Goal: Information Seeking & Learning: Learn about a topic

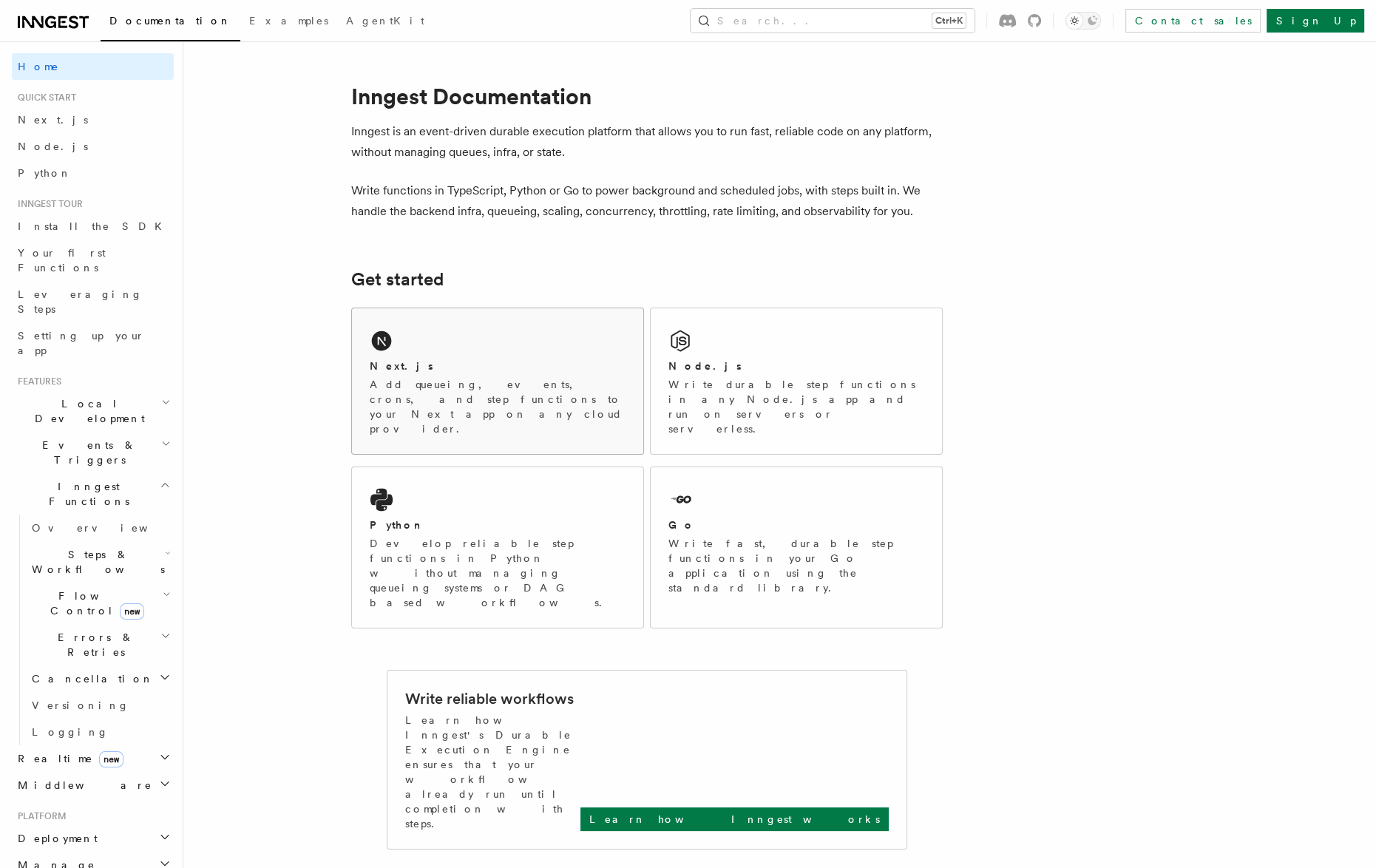
click at [510, 359] on div "Next.js" at bounding box center [498, 366] width 256 height 16
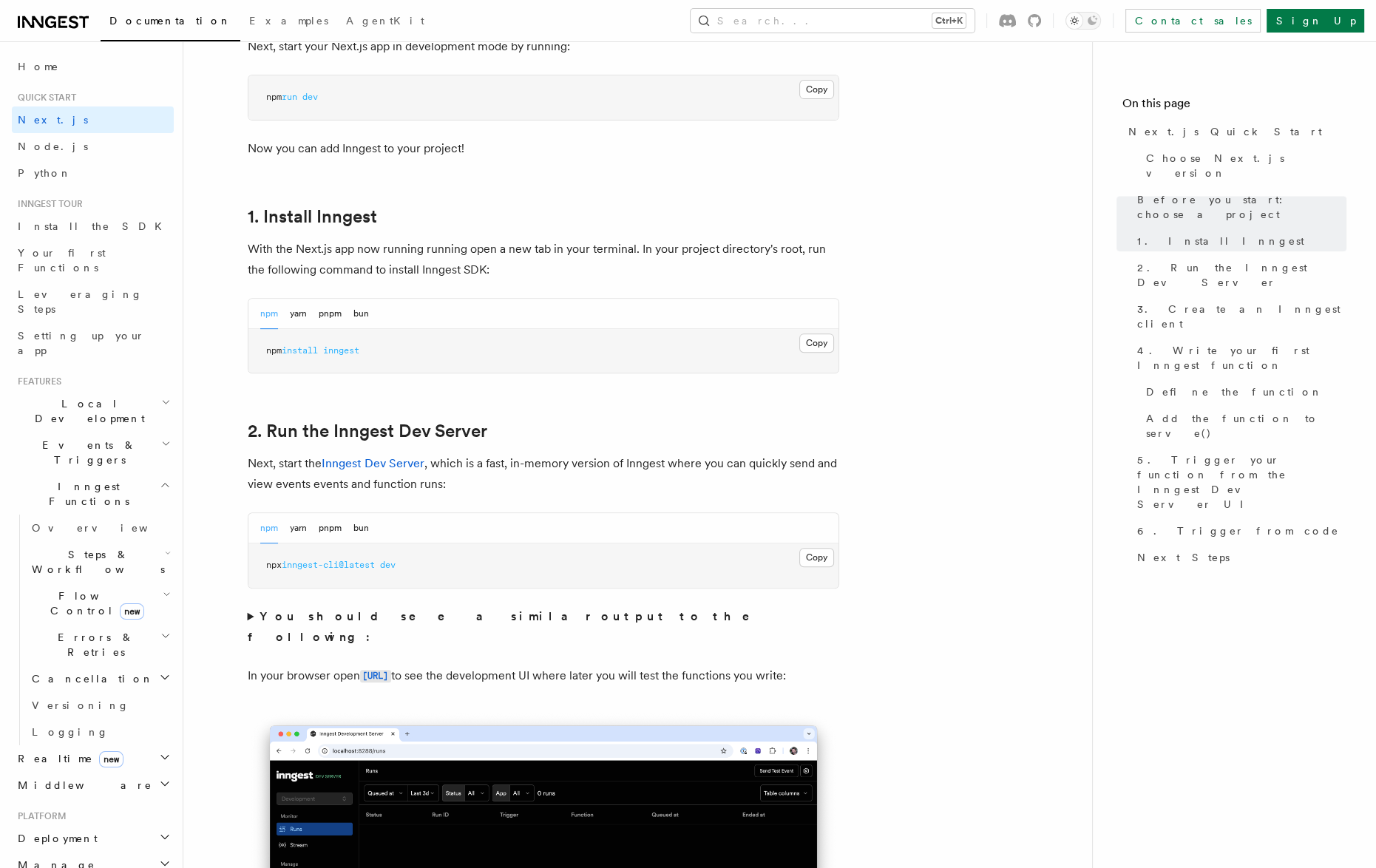
scroll to position [665, 0]
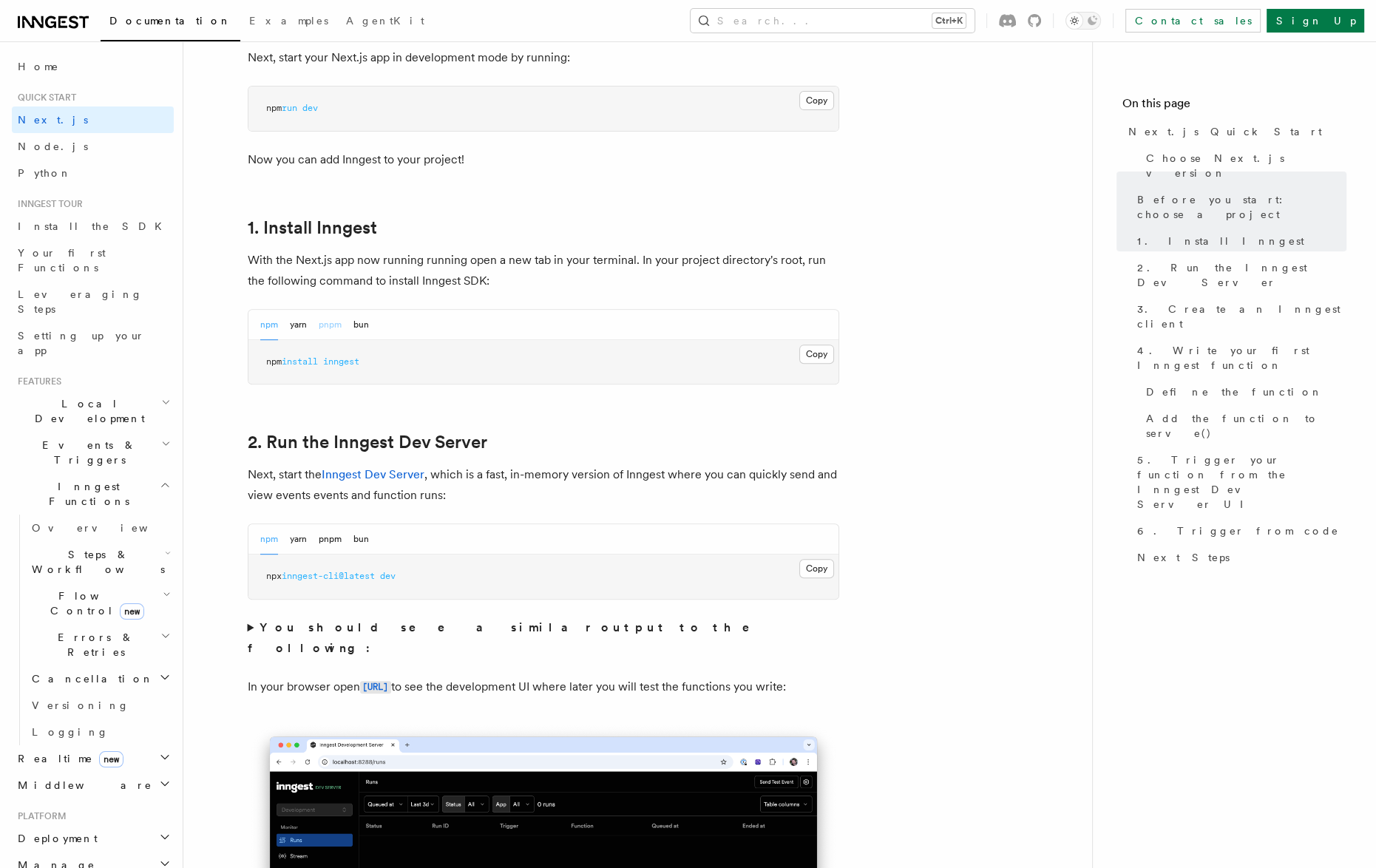
click at [329, 325] on button "pnpm" at bounding box center [330, 325] width 23 height 30
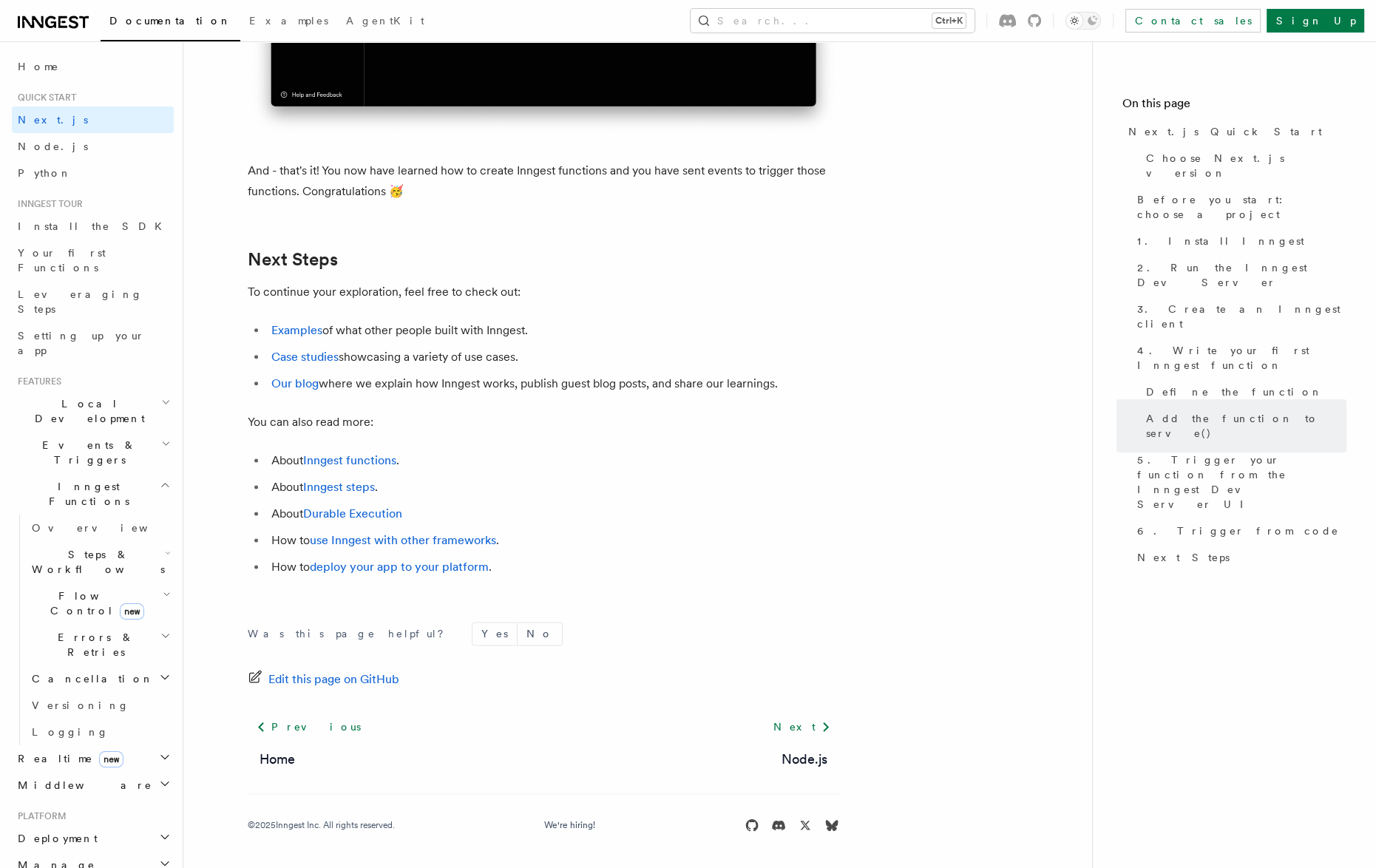
scroll to position [9096, 0]
click at [817, 720] on icon at bounding box center [825, 726] width 17 height 17
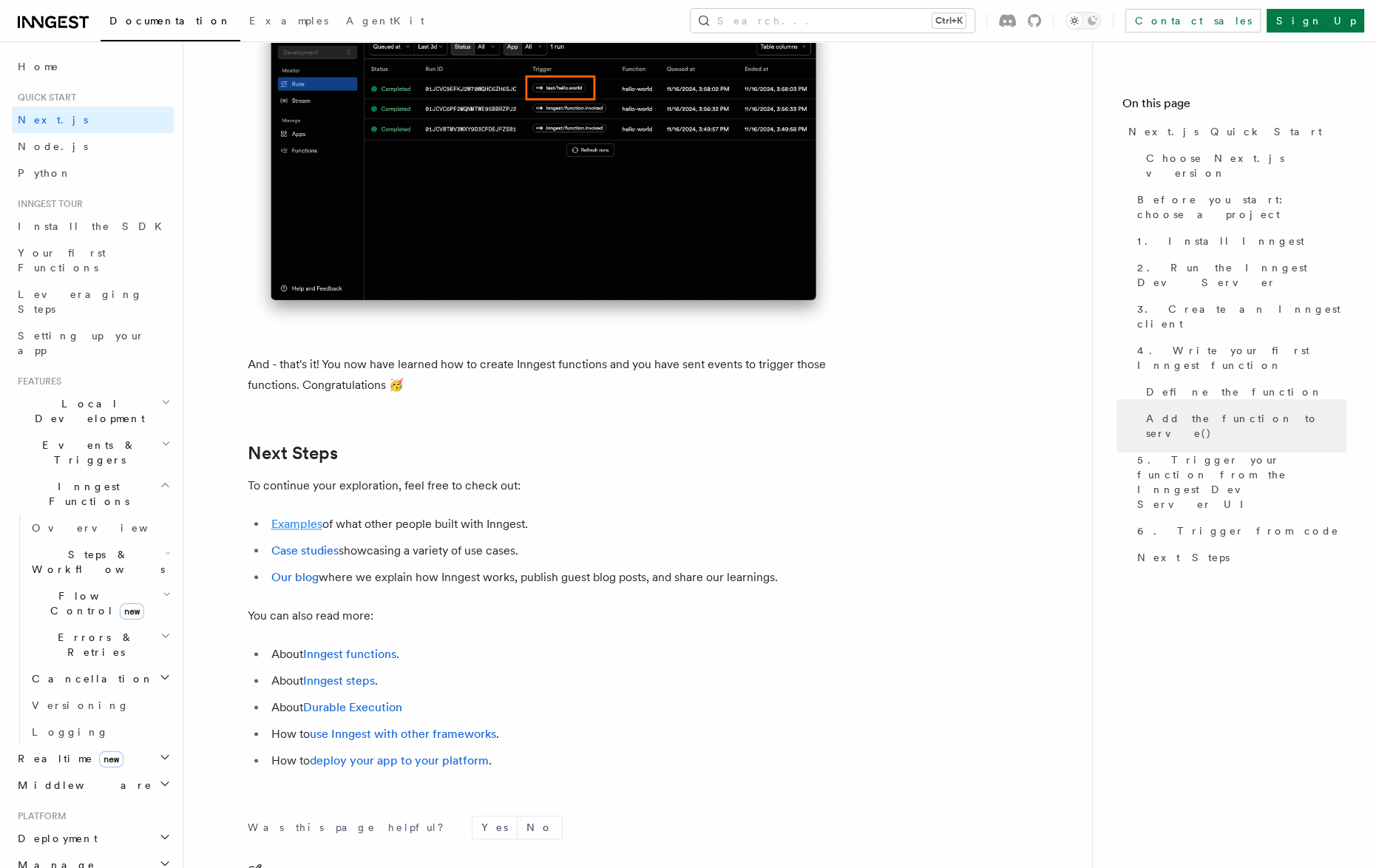
click at [305, 530] on link "Examples" at bounding box center [297, 523] width 51 height 14
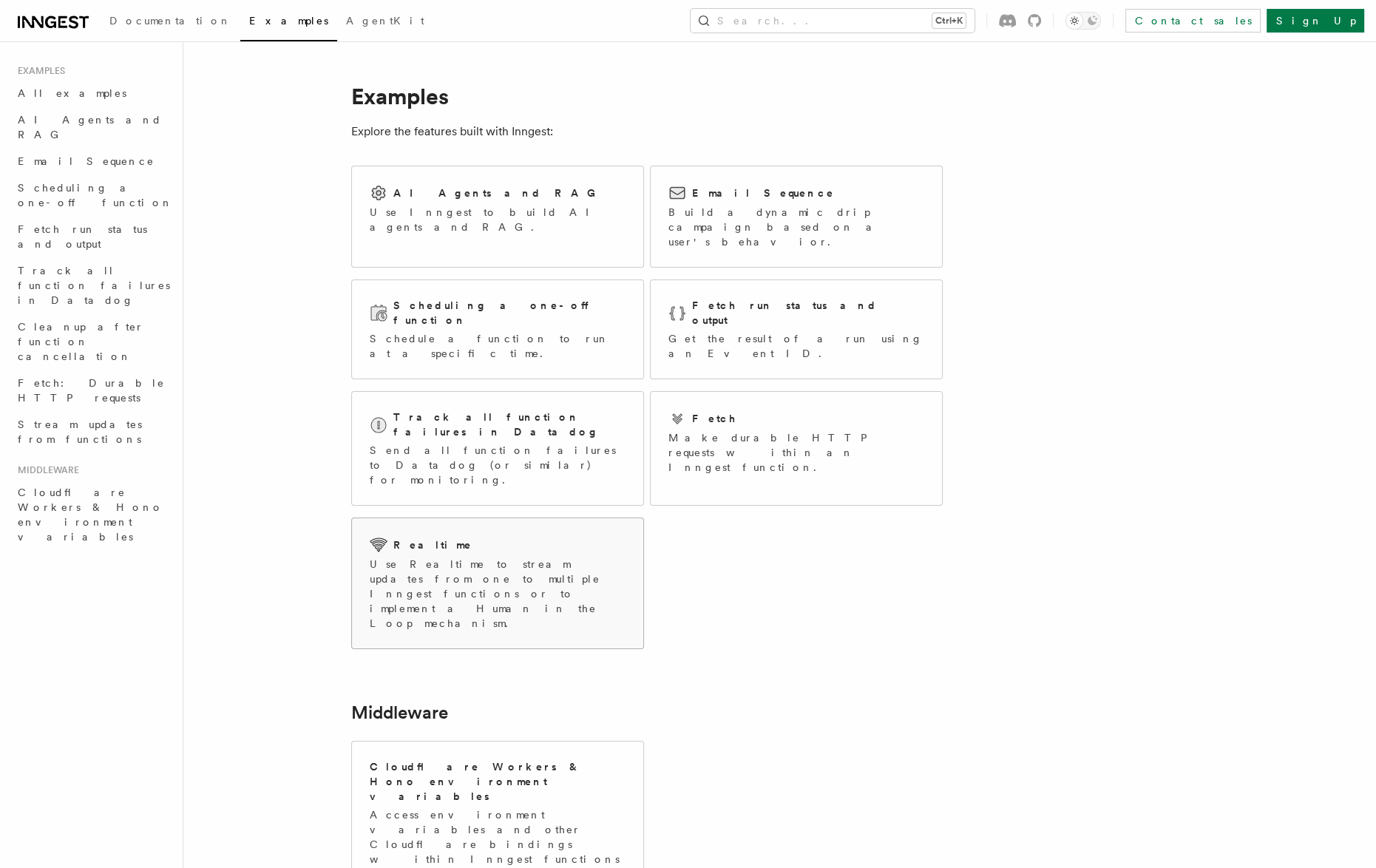
click at [474, 536] on div "Realtime" at bounding box center [498, 544] width 256 height 17
click at [514, 331] on p "Schedule a function to run at a specific time." at bounding box center [498, 346] width 256 height 29
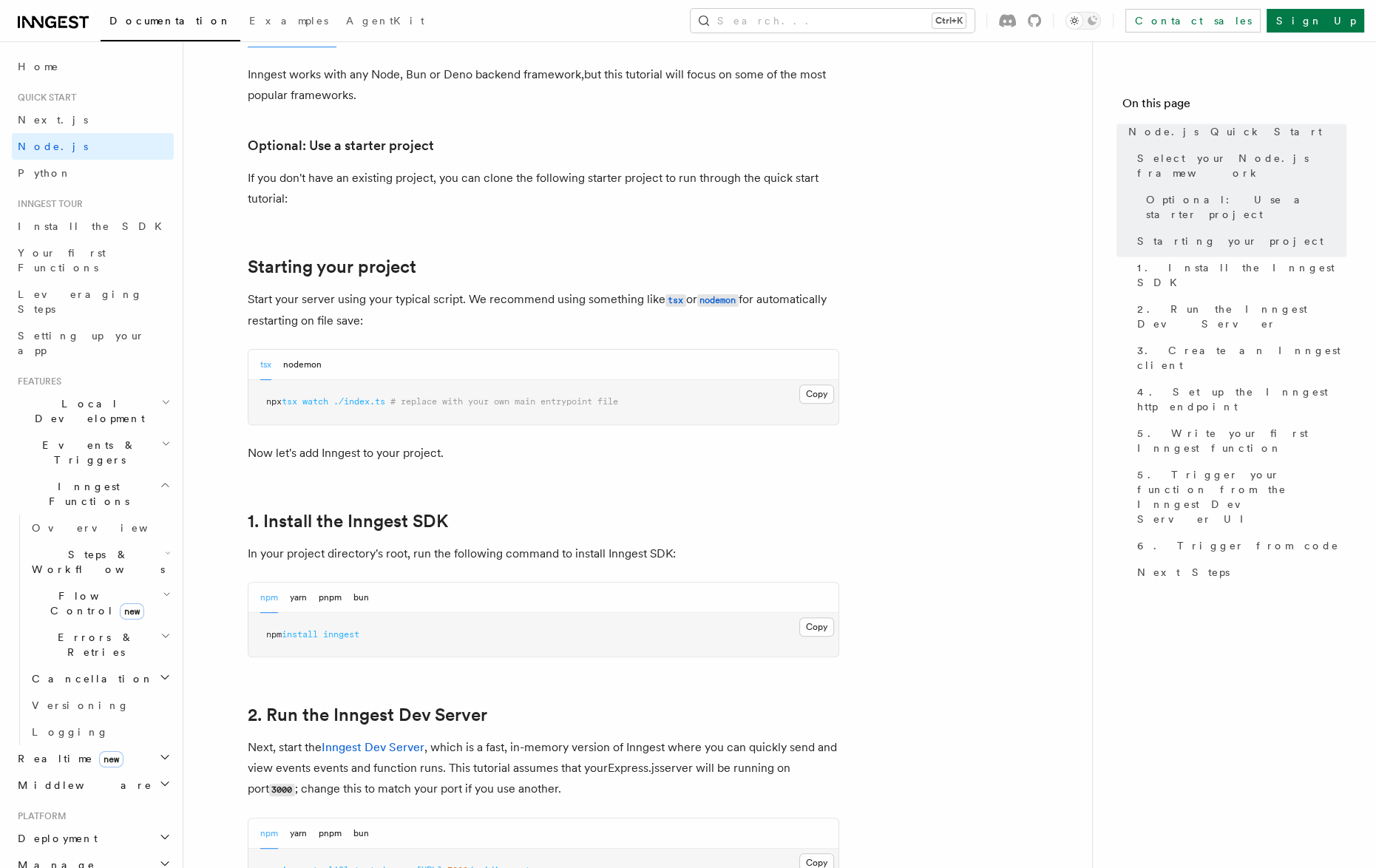
scroll to position [517, 0]
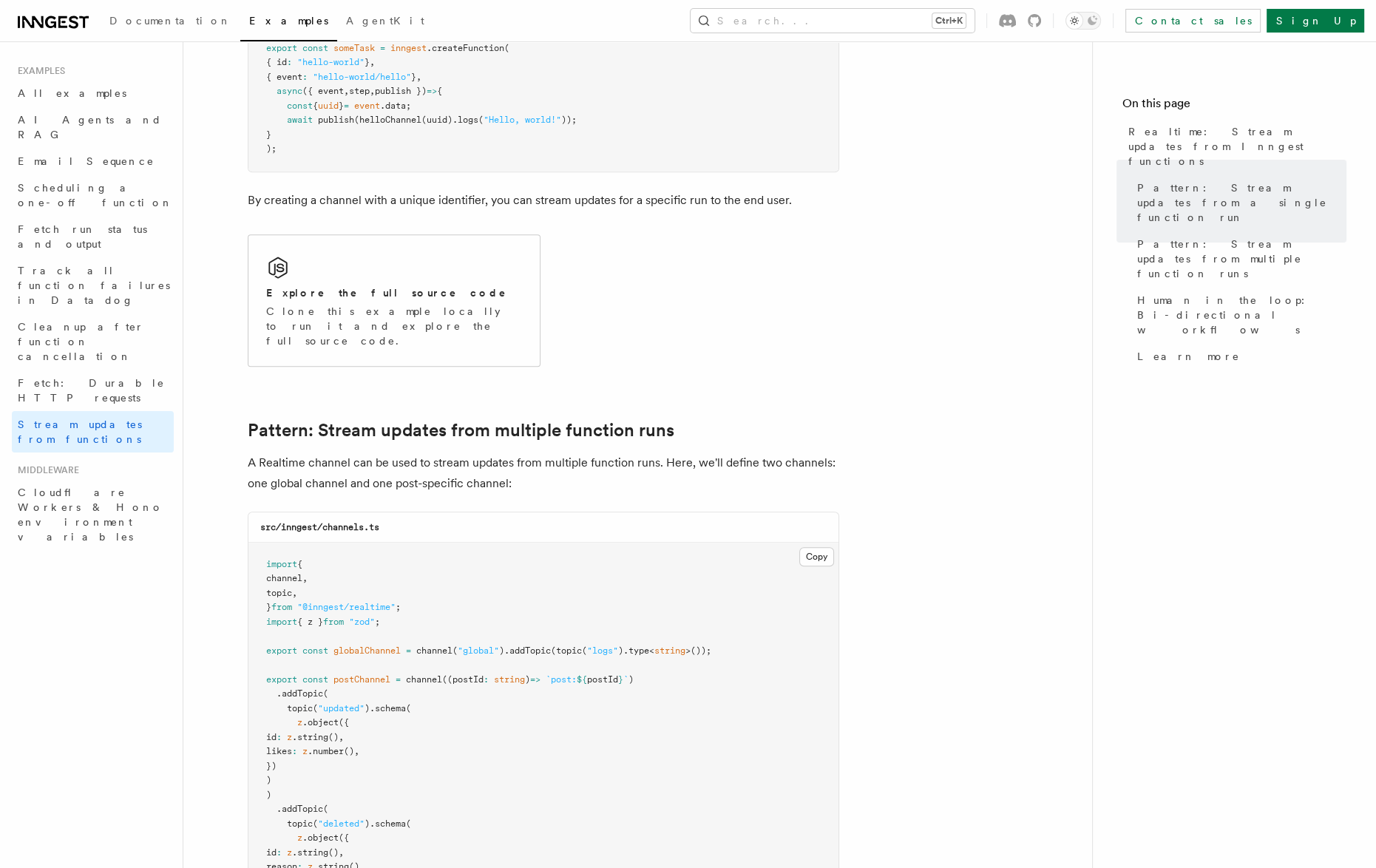
scroll to position [665, 0]
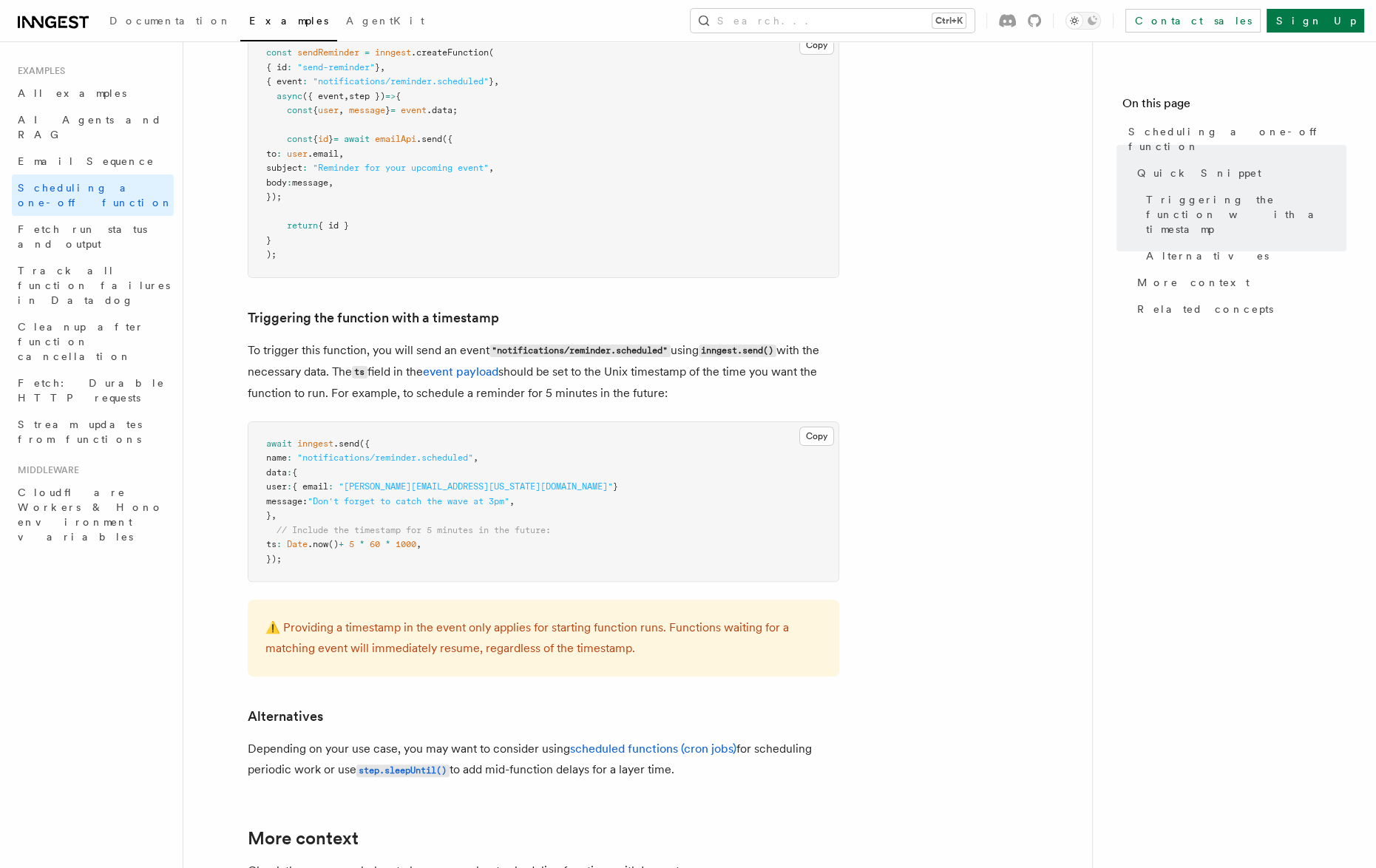
scroll to position [443, 0]
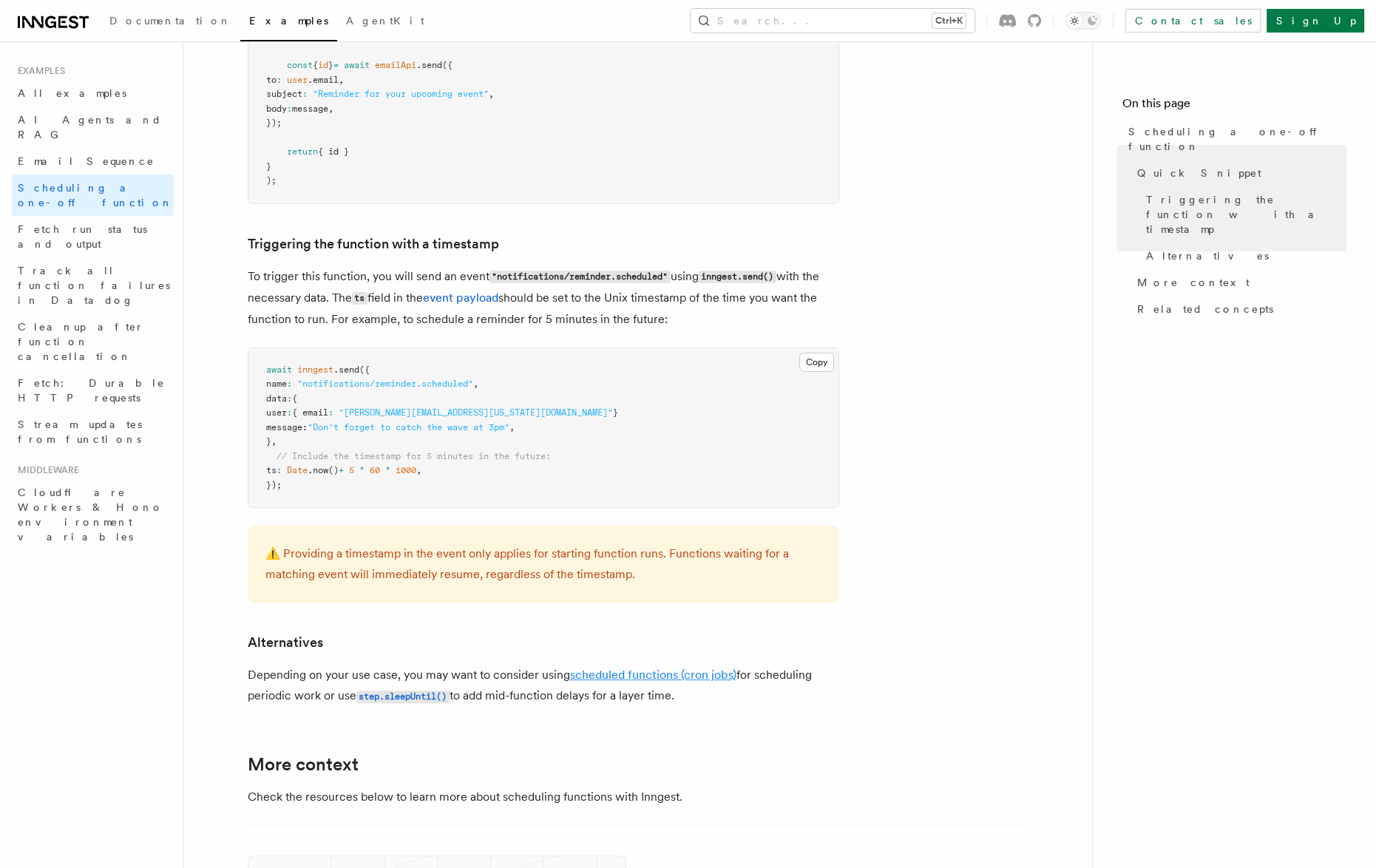
click at [695, 671] on link "scheduled functions (cron jobs)" at bounding box center [653, 673] width 166 height 14
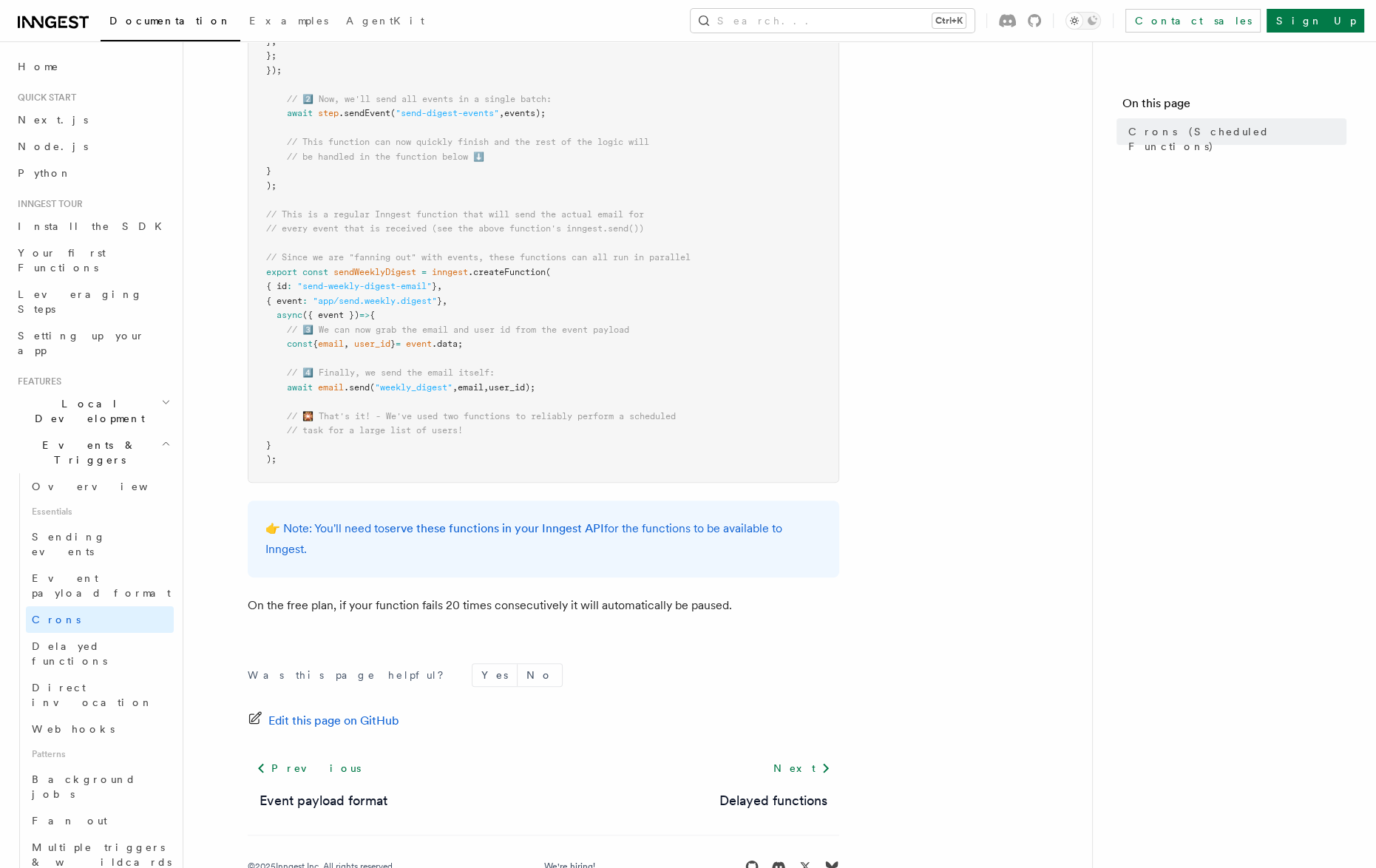
scroll to position [754, 0]
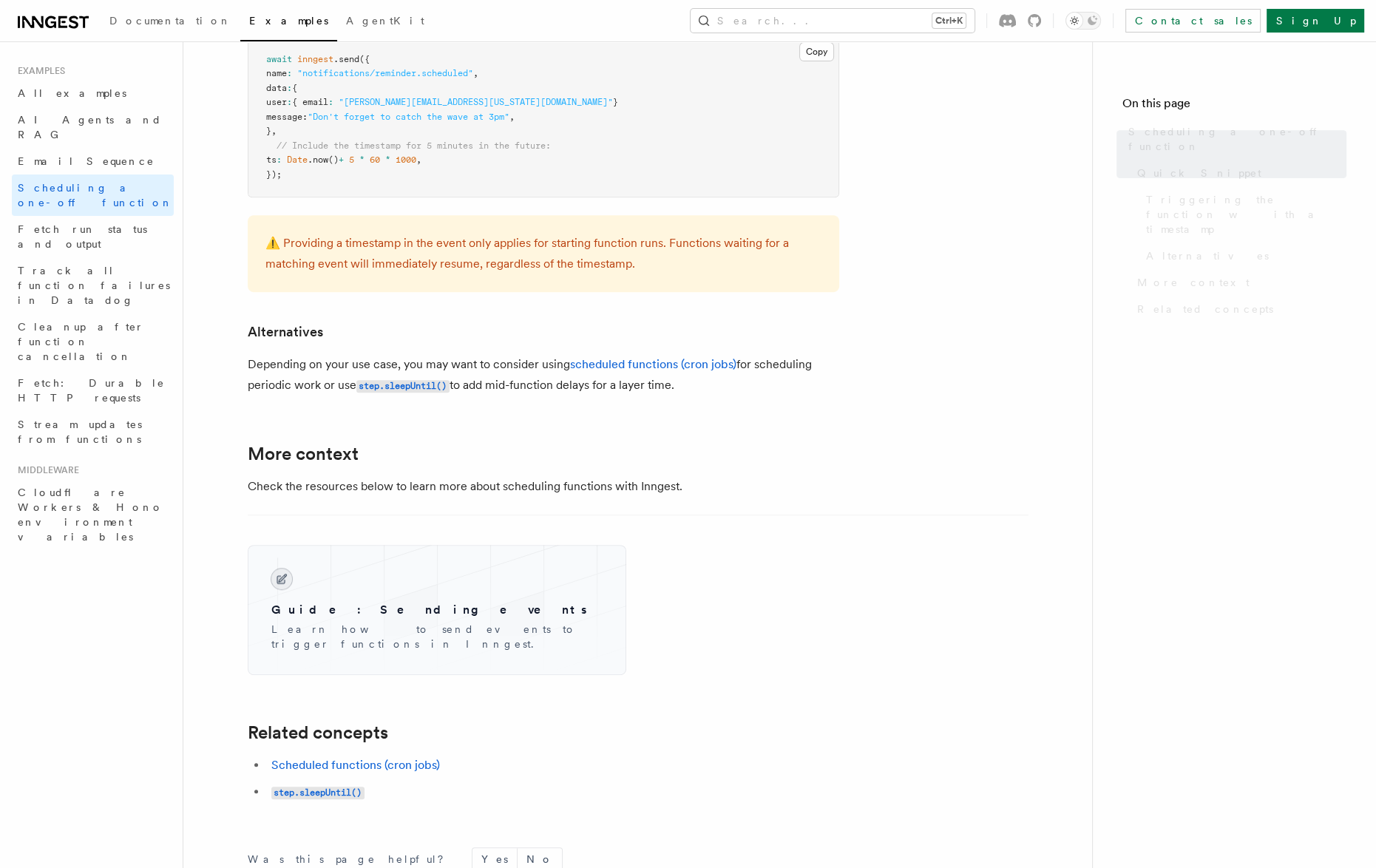
scroll to position [443, 0]
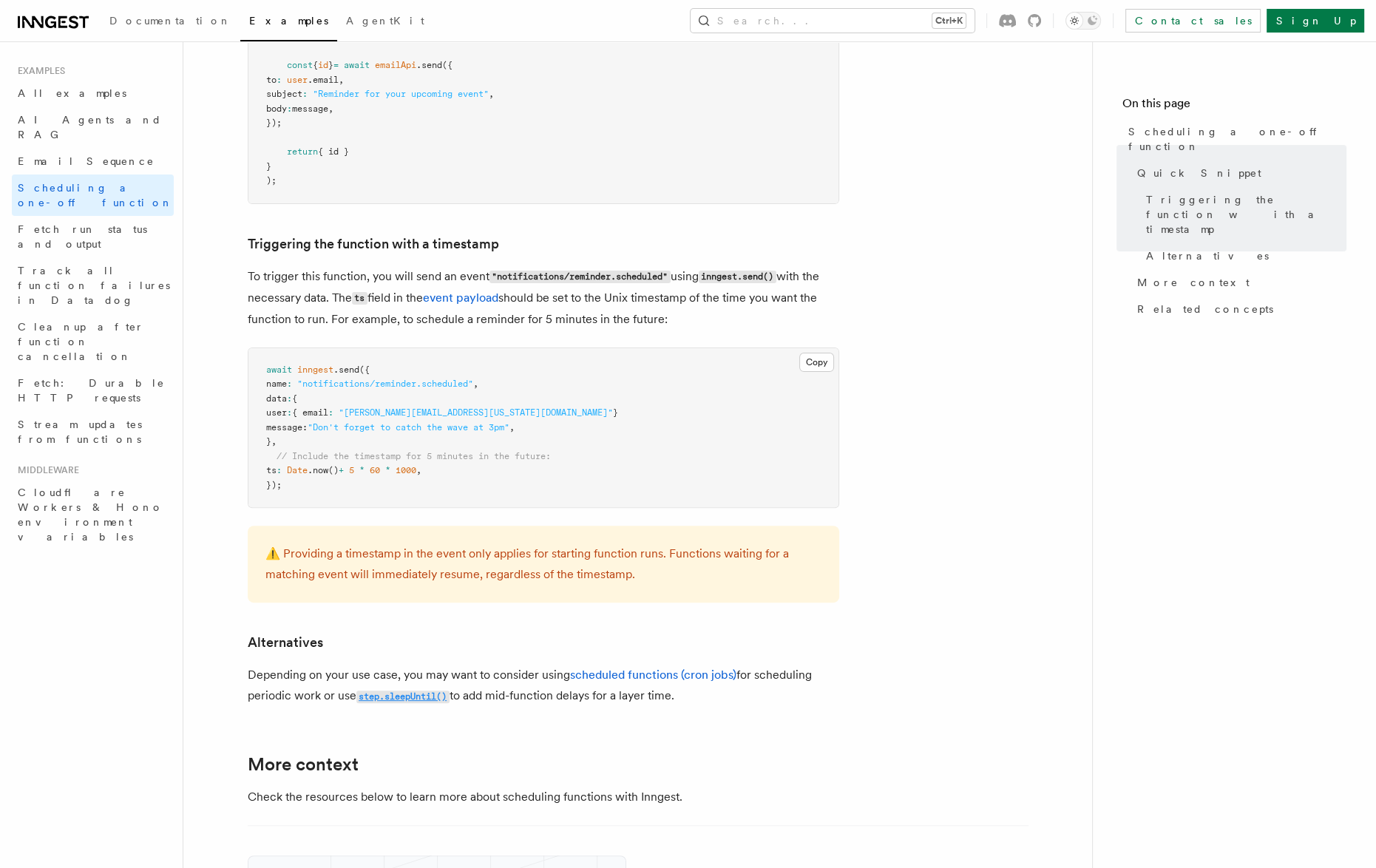
click at [401, 700] on code "step.sleepUntil()" at bounding box center [402, 696] width 93 height 13
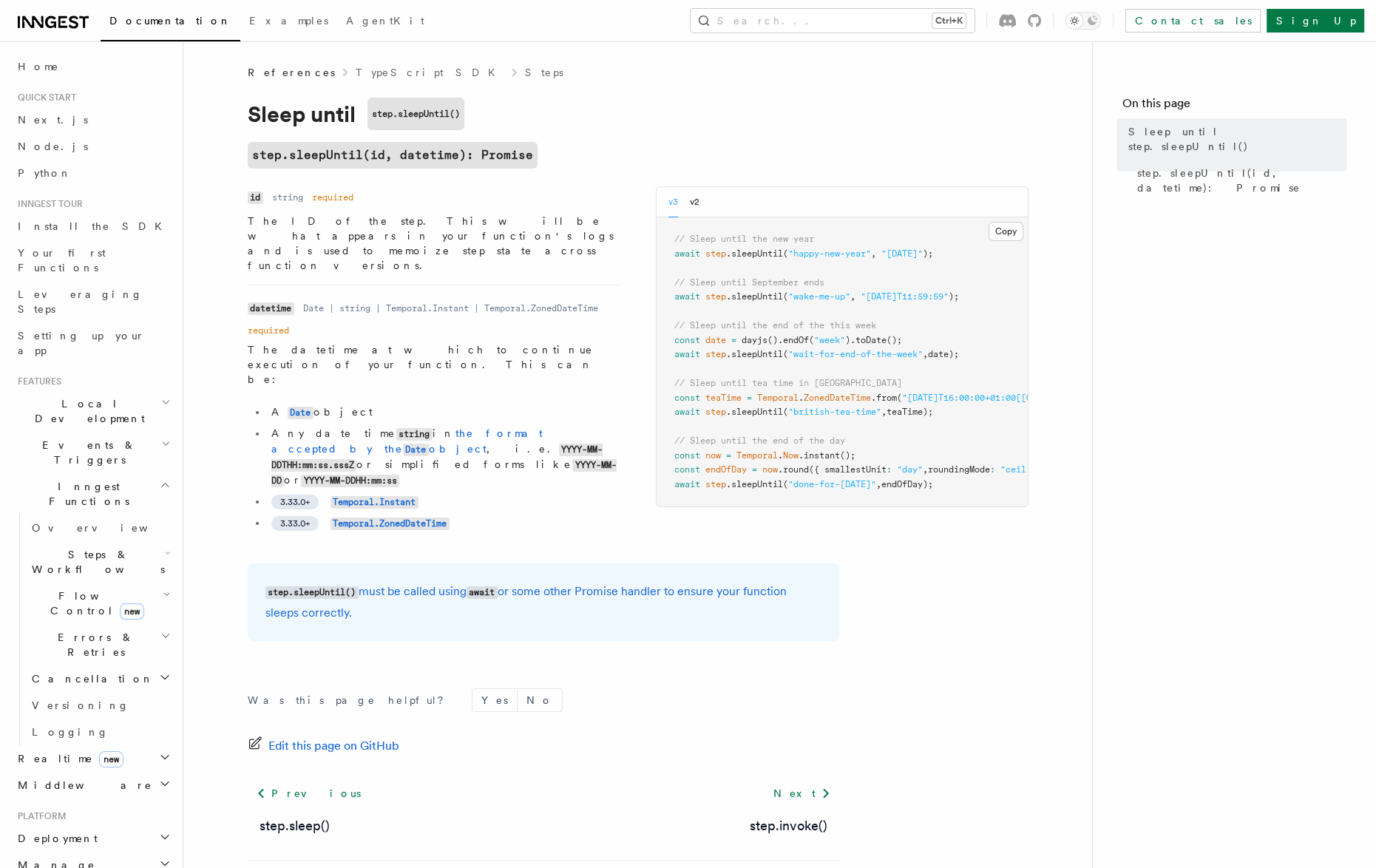
scroll to position [39, 0]
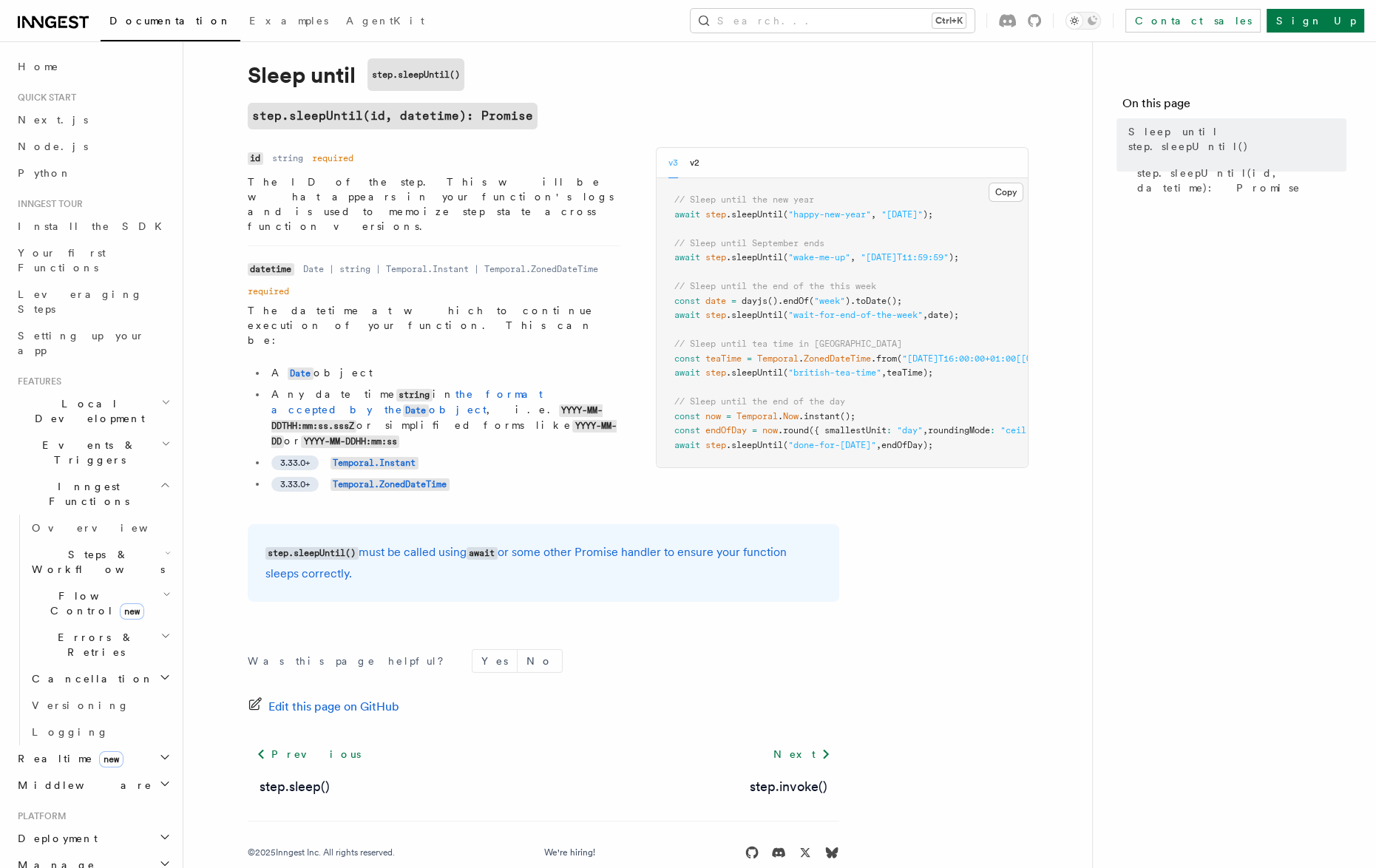
click at [71, 830] on span "Deployment" at bounding box center [54, 838] width 85 height 15
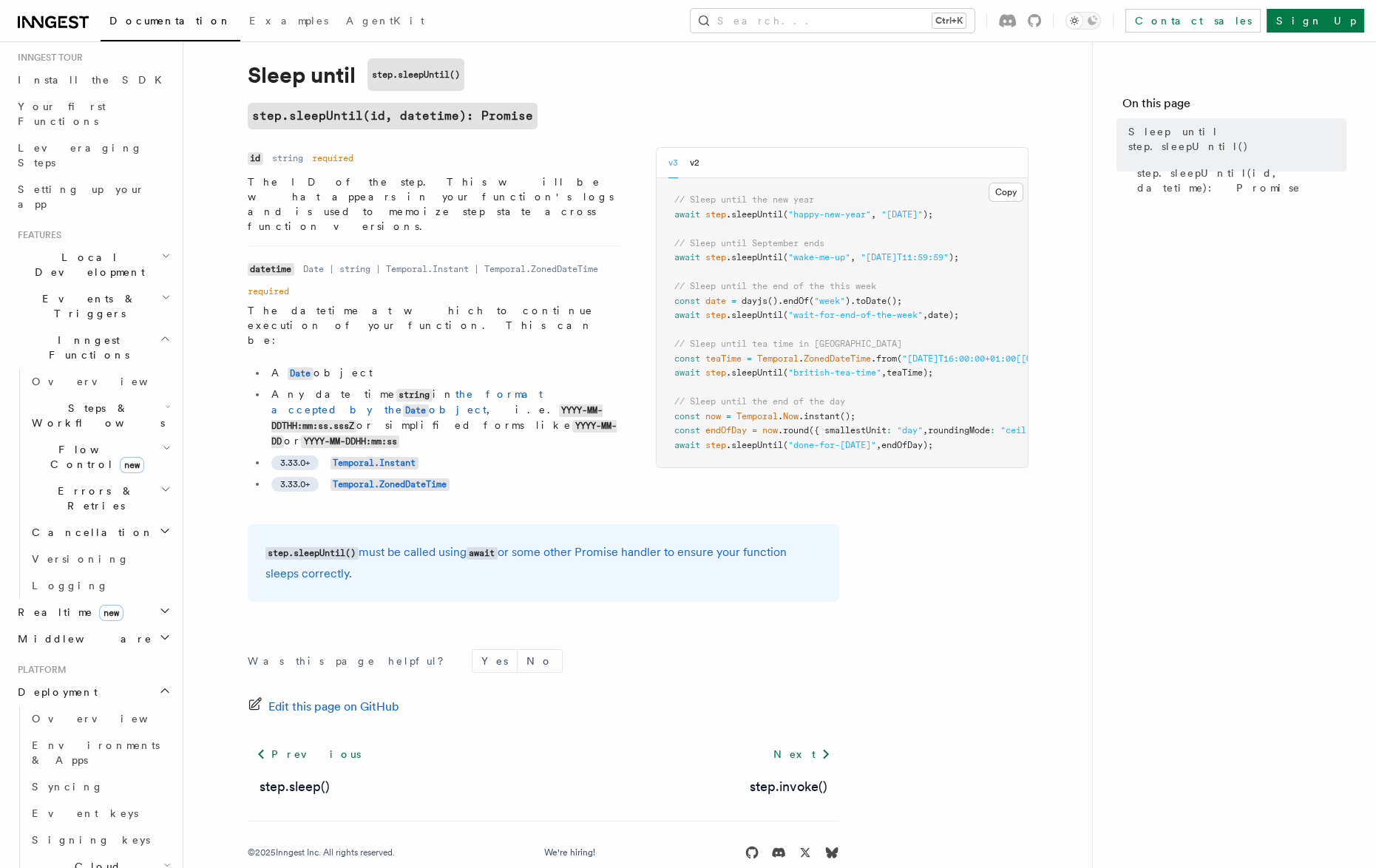
scroll to position [148, 0]
click at [44, 711] on span "Overview" at bounding box center [108, 717] width 152 height 12
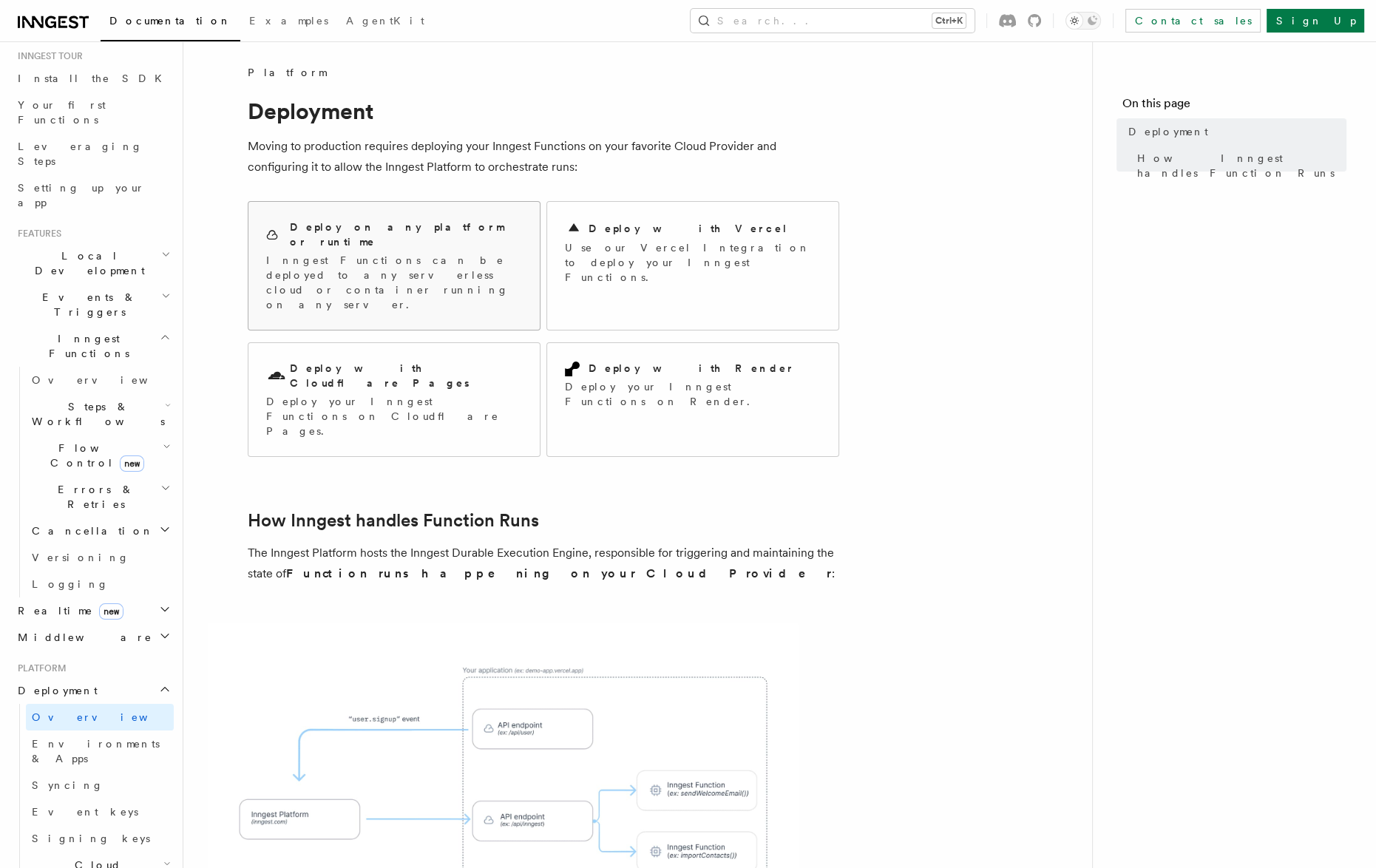
click at [367, 252] on p "Inngest Functions can be deployed to any serverless cloud or container running …" at bounding box center [394, 282] width 256 height 59
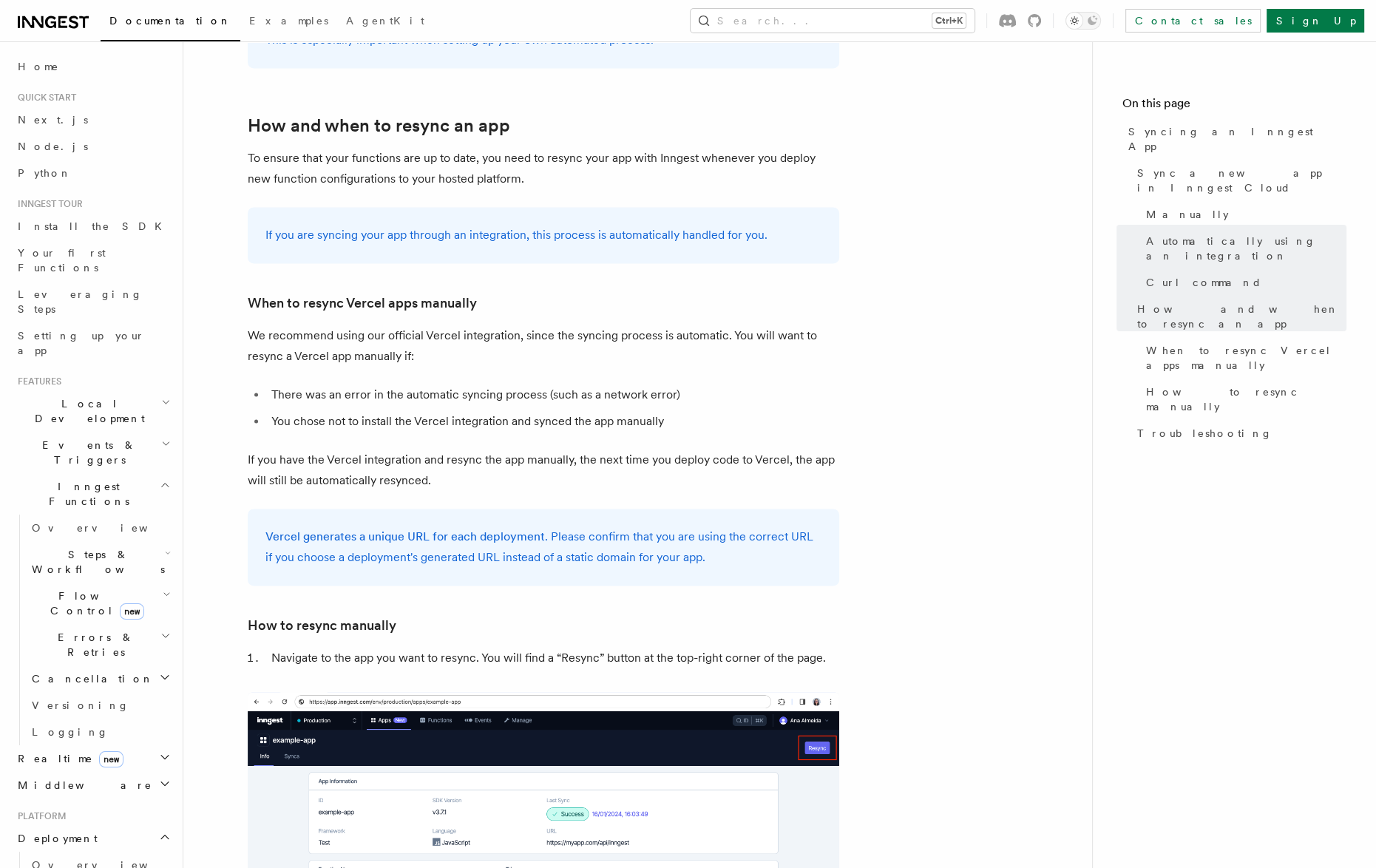
scroll to position [2741, 0]
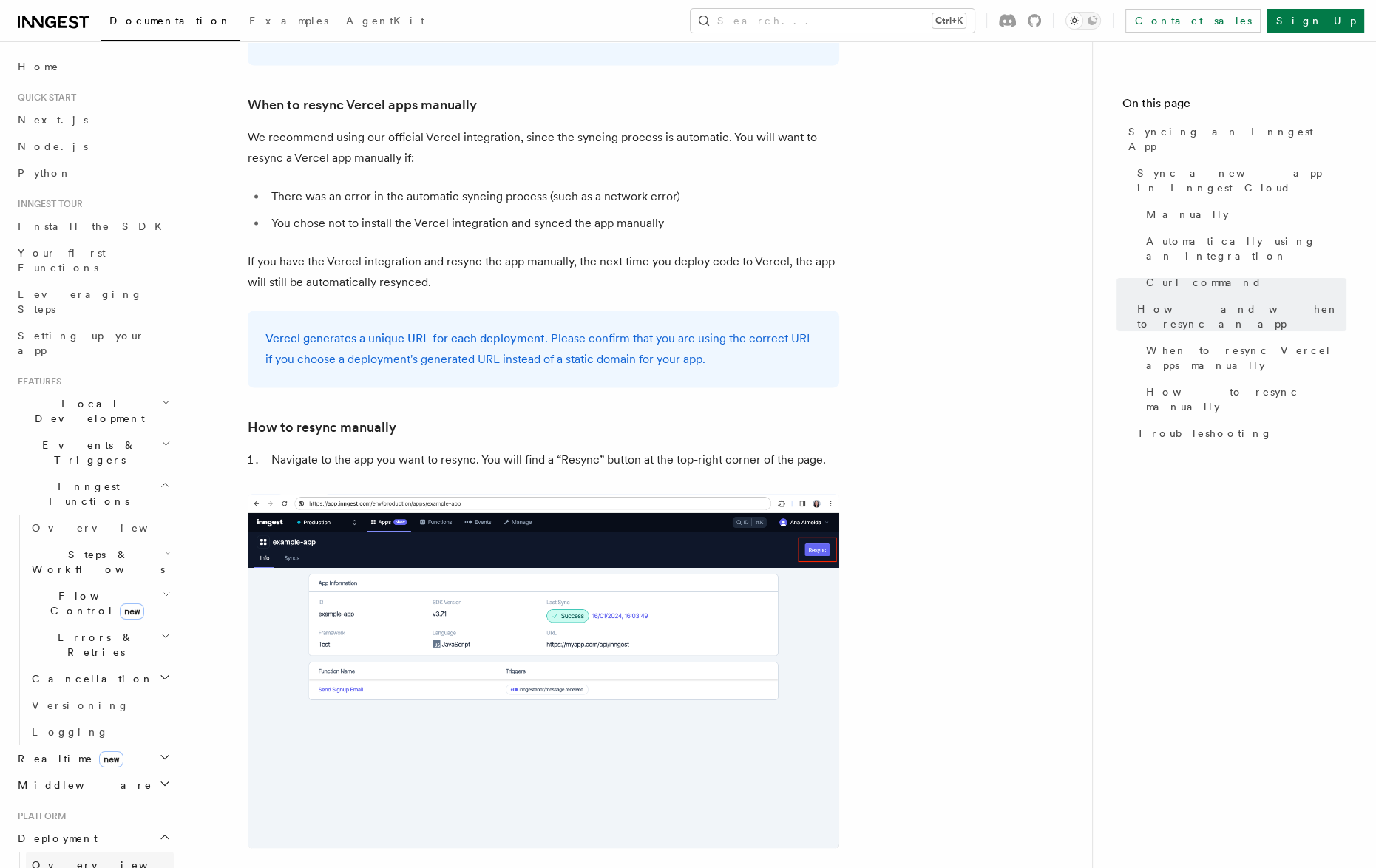
click at [60, 859] on span "Overview" at bounding box center [108, 864] width 152 height 12
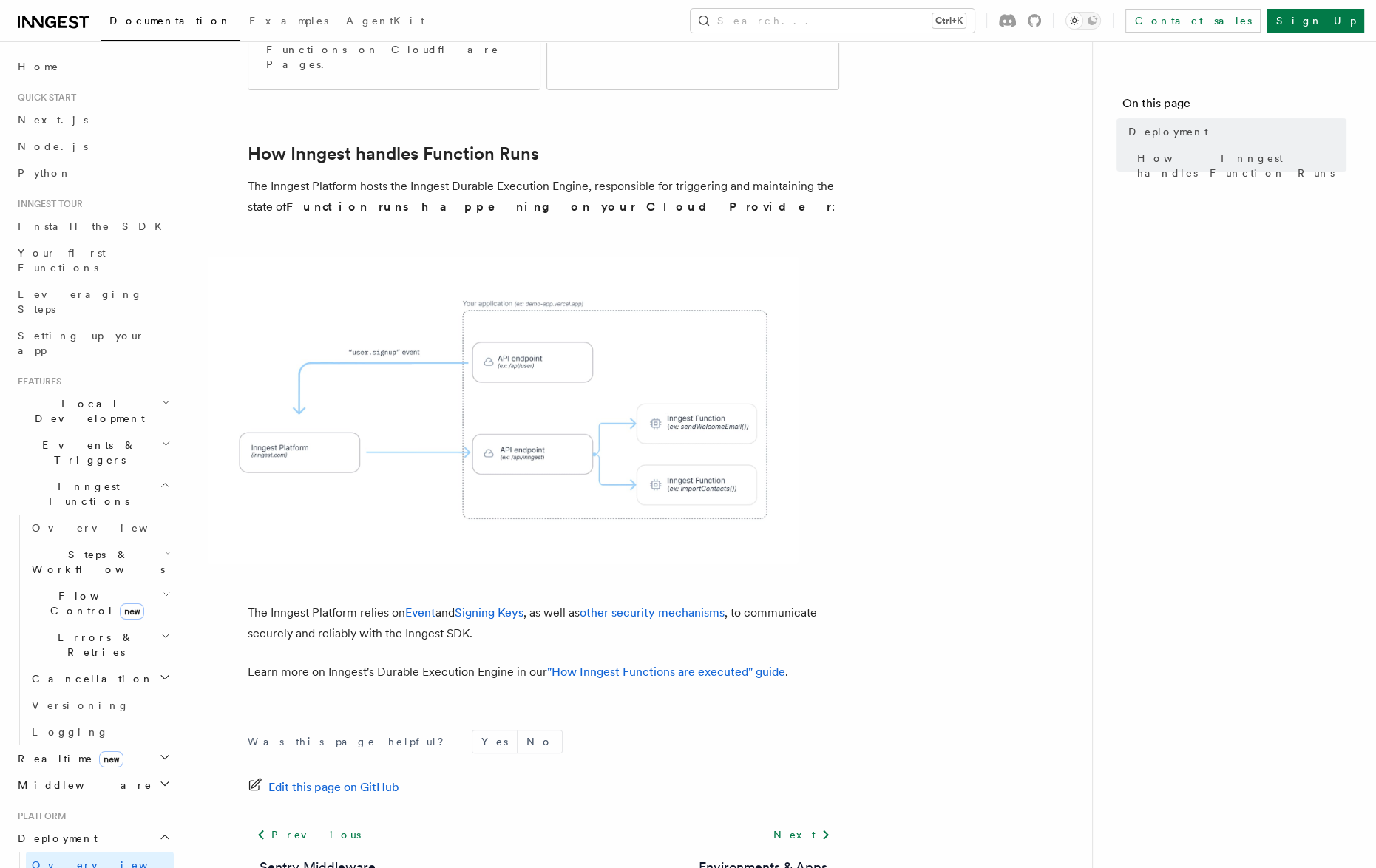
scroll to position [370, 0]
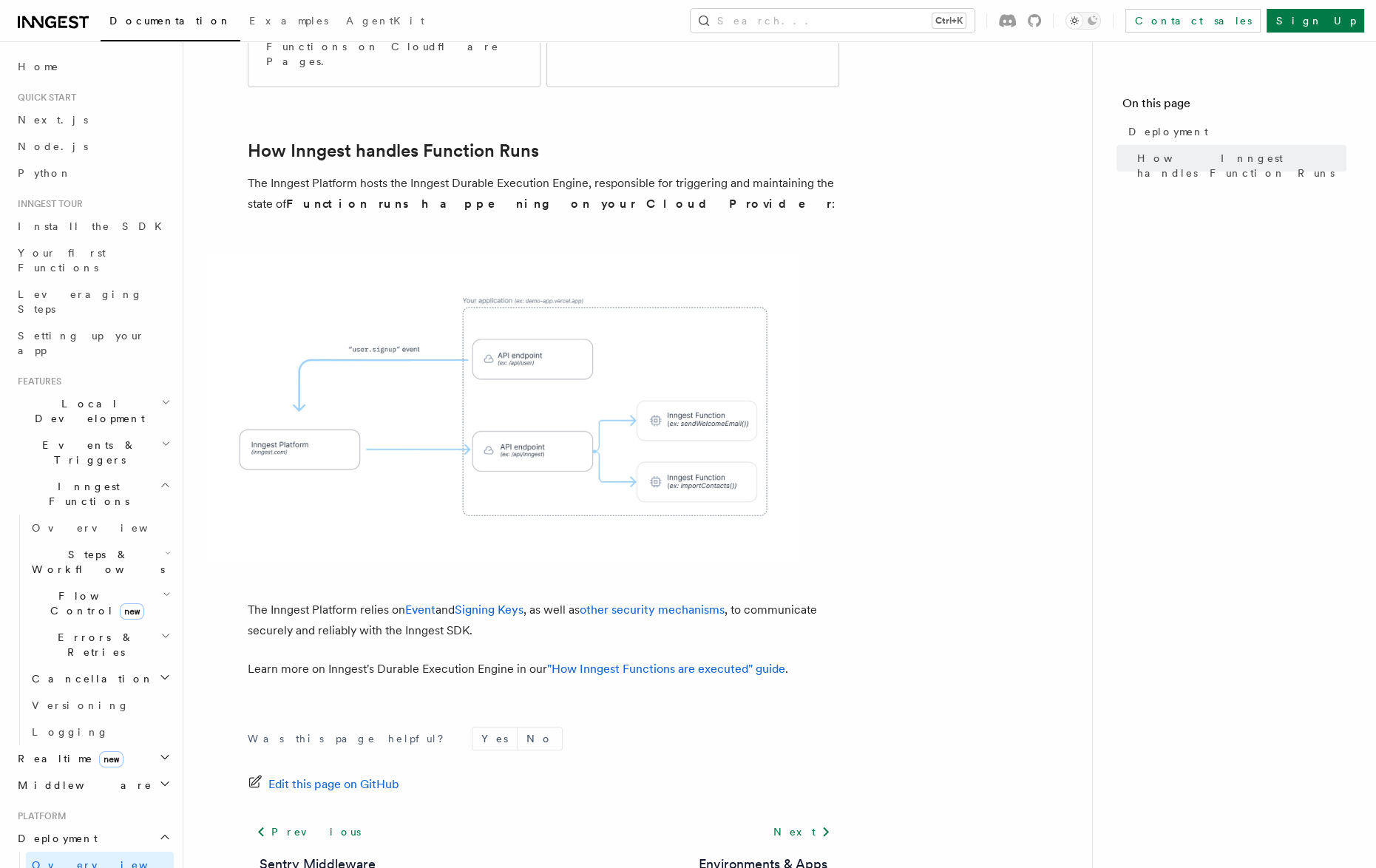
click at [159, 751] on icon "button" at bounding box center [164, 756] width 12 height 12
click at [97, 806] on span "React hooks / Next.js" at bounding box center [97, 818] width 131 height 27
